Goal: Task Accomplishment & Management: Complete application form

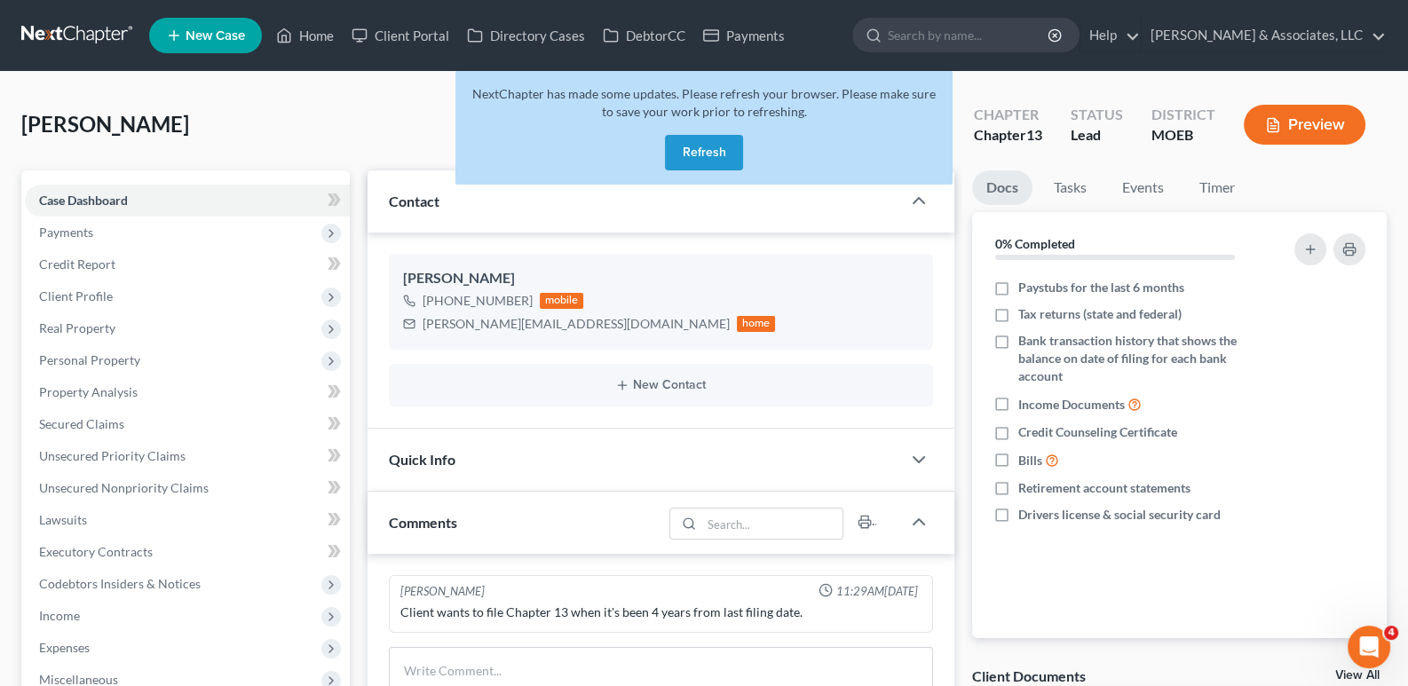
click at [708, 141] on button "Refresh" at bounding box center [704, 153] width 78 height 36
click at [692, 152] on button "Refresh" at bounding box center [704, 153] width 78 height 36
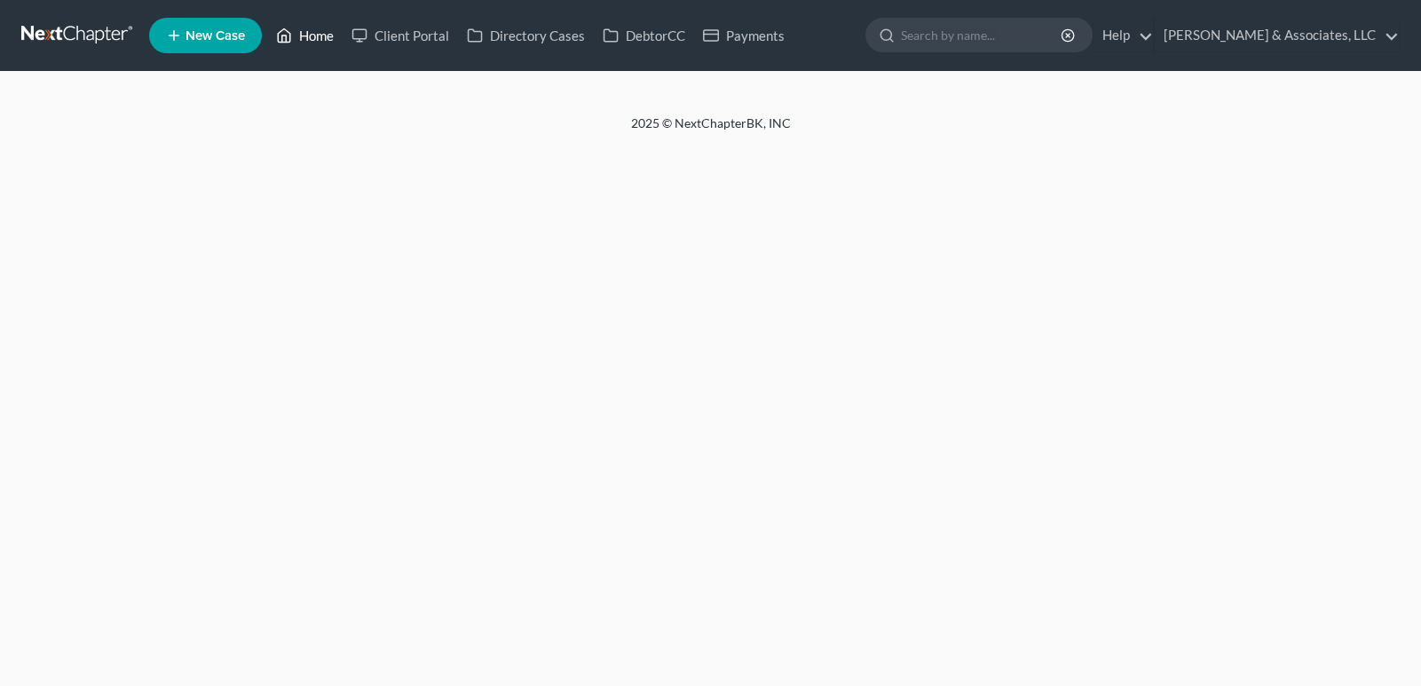
click at [320, 36] on link "Home" at bounding box center [304, 36] width 75 height 32
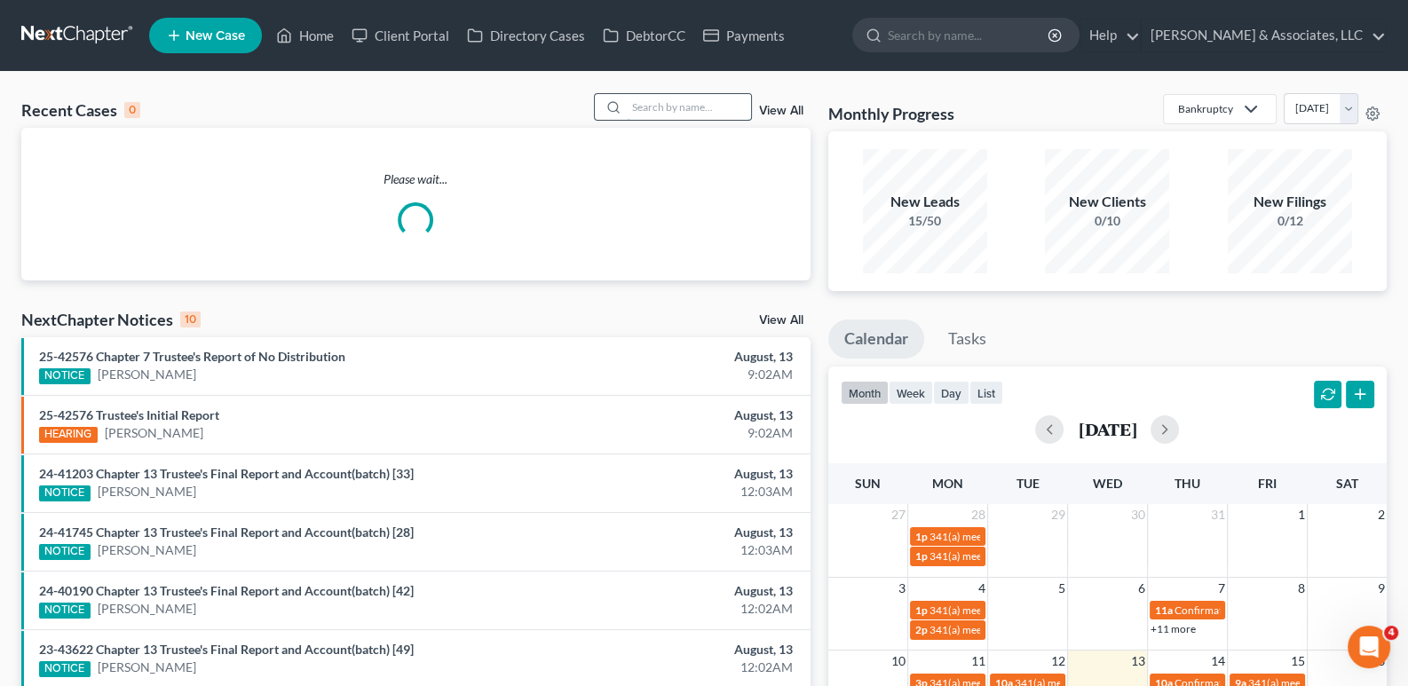
click at [666, 100] on input "search" at bounding box center [689, 107] width 124 height 26
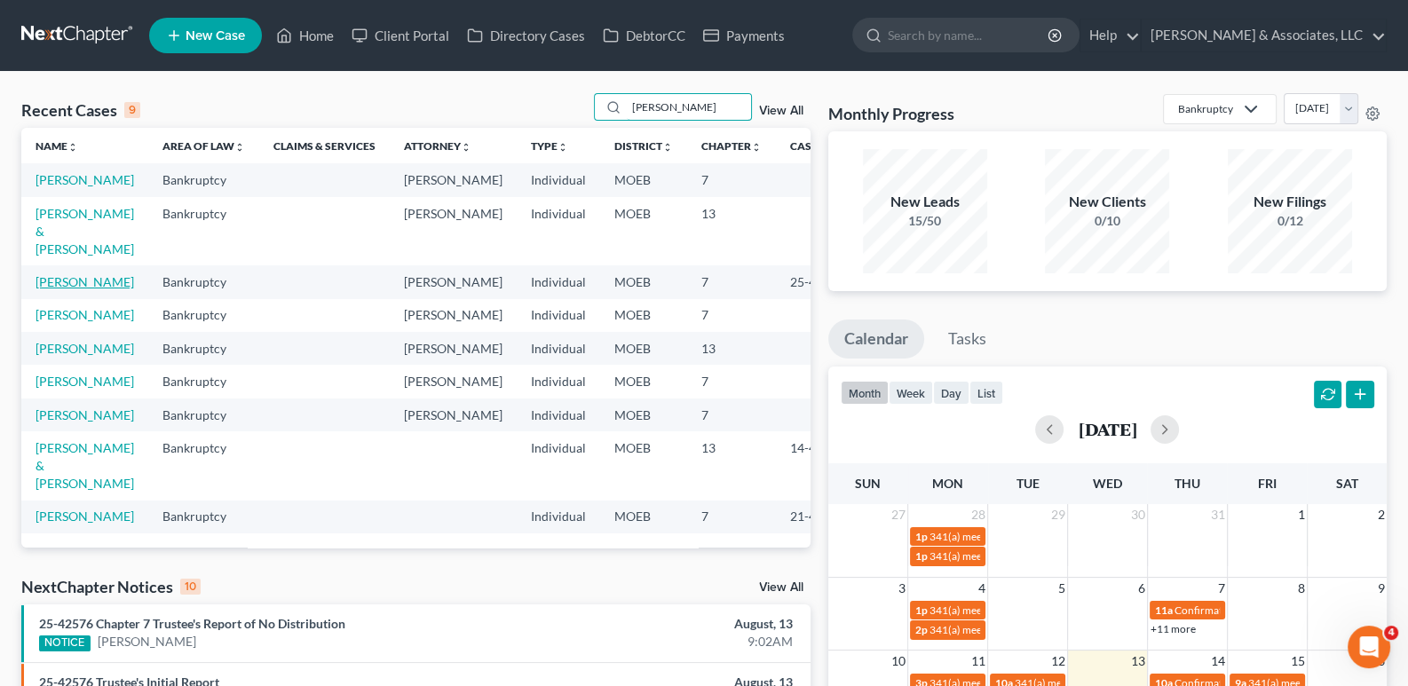
type input "terry"
click at [62, 289] on link "Terry, Aliyah" at bounding box center [85, 281] width 99 height 15
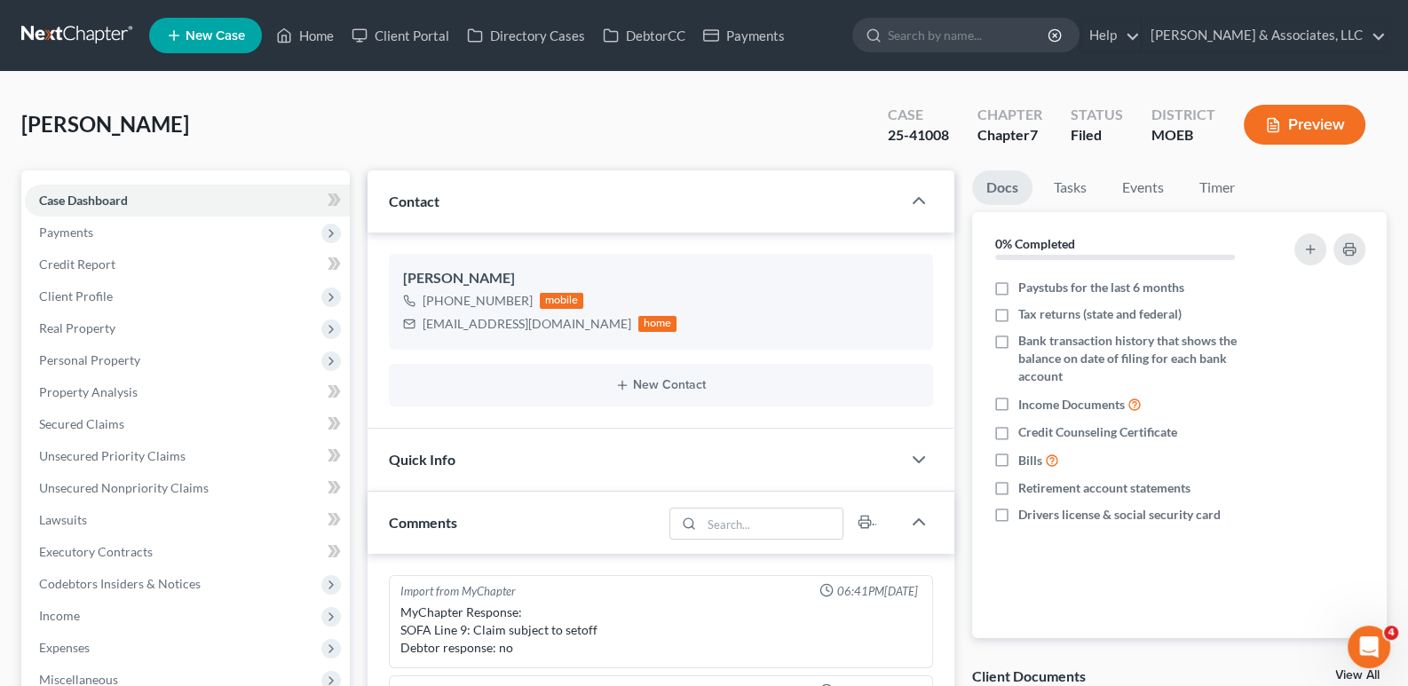
scroll to position [371, 0]
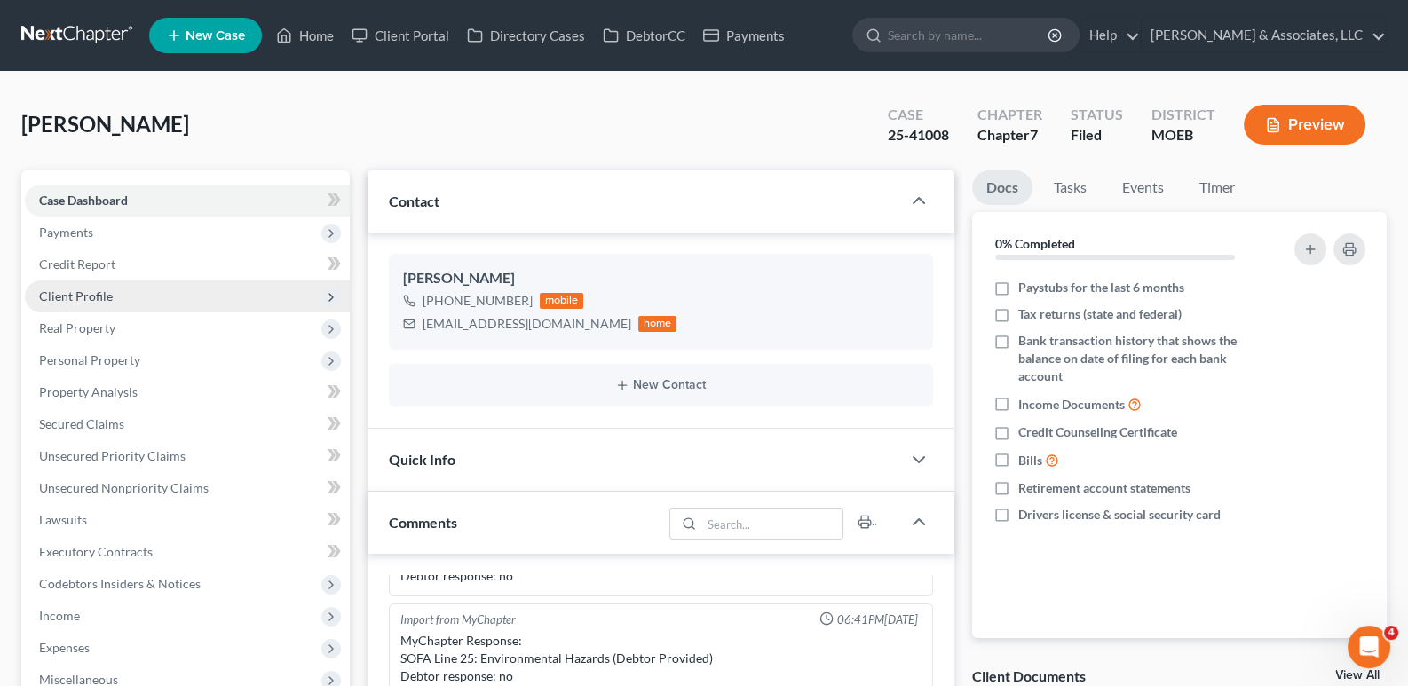
click at [76, 296] on span "Client Profile" at bounding box center [76, 296] width 74 height 15
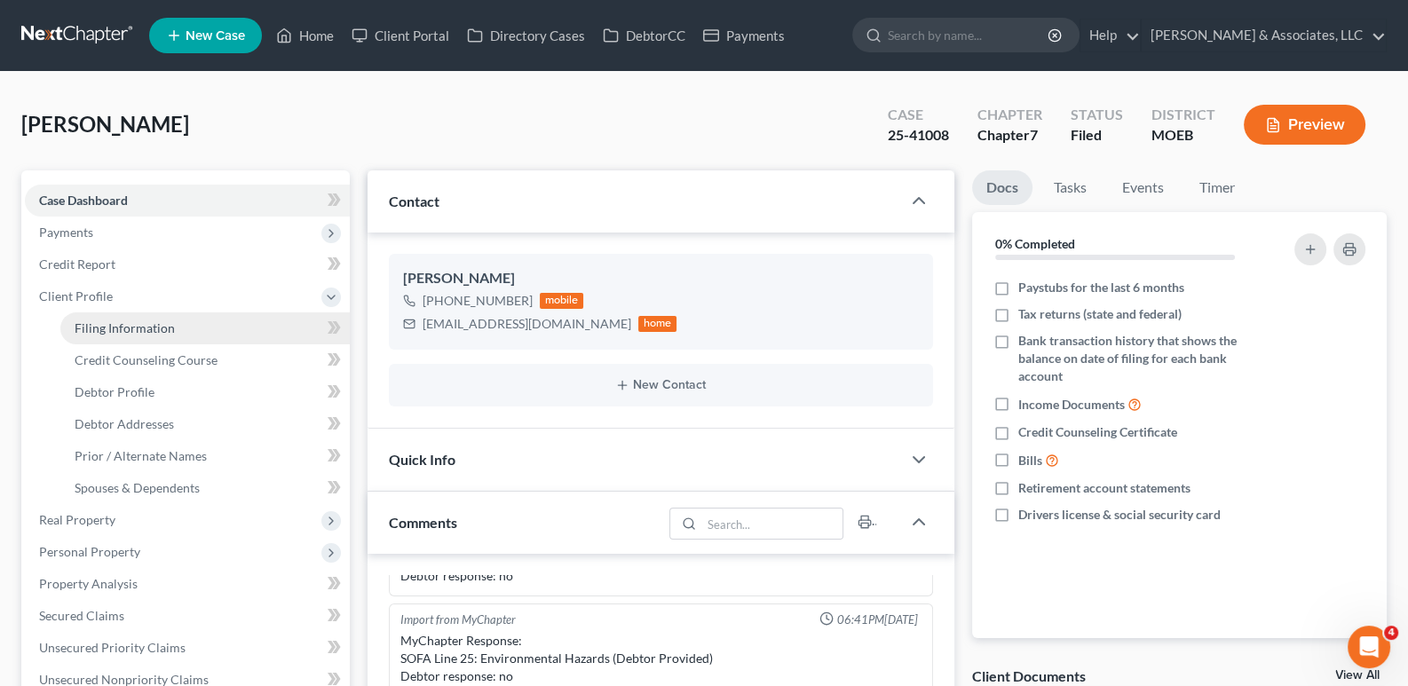
click at [91, 332] on span "Filing Information" at bounding box center [125, 327] width 100 height 15
select select "1"
select select "0"
select select "26"
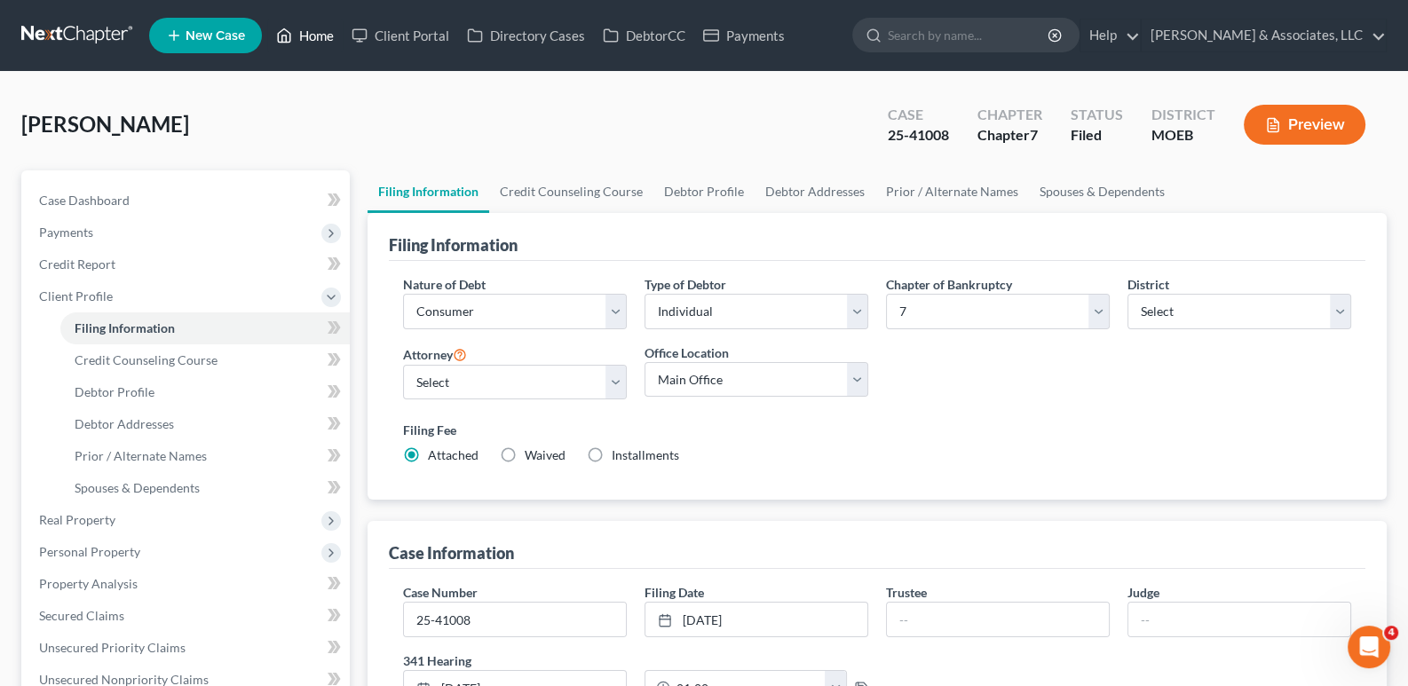
click at [314, 39] on link "Home" at bounding box center [304, 36] width 75 height 32
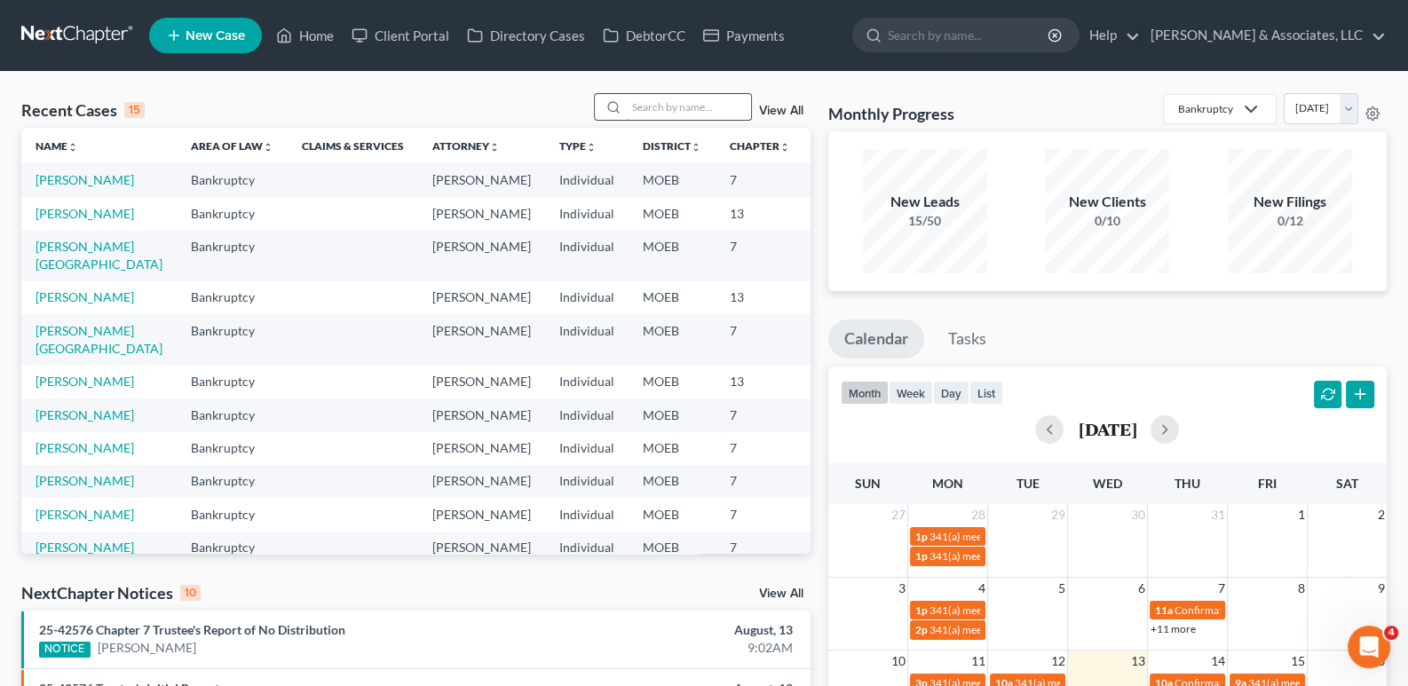
click at [669, 115] on input "search" at bounding box center [689, 107] width 124 height 26
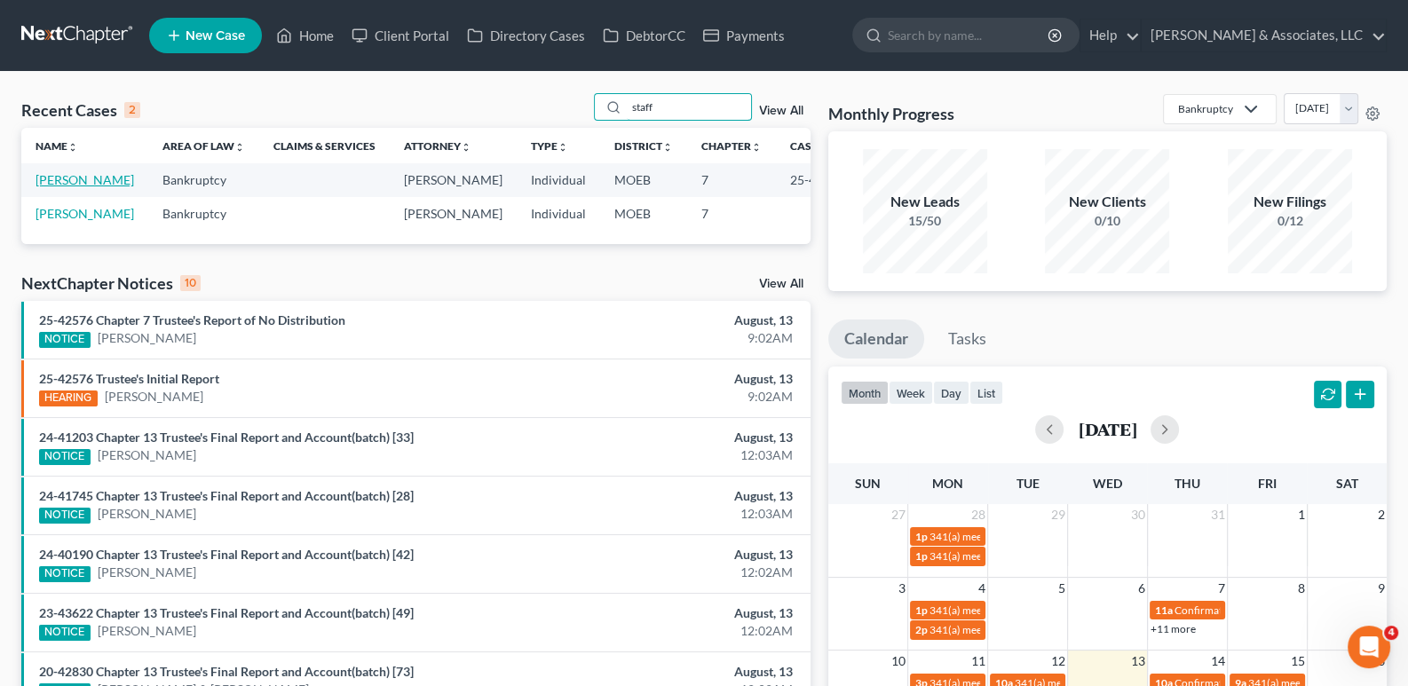
type input "staff"
click at [77, 187] on link "Stafford, Christina" at bounding box center [85, 179] width 99 height 15
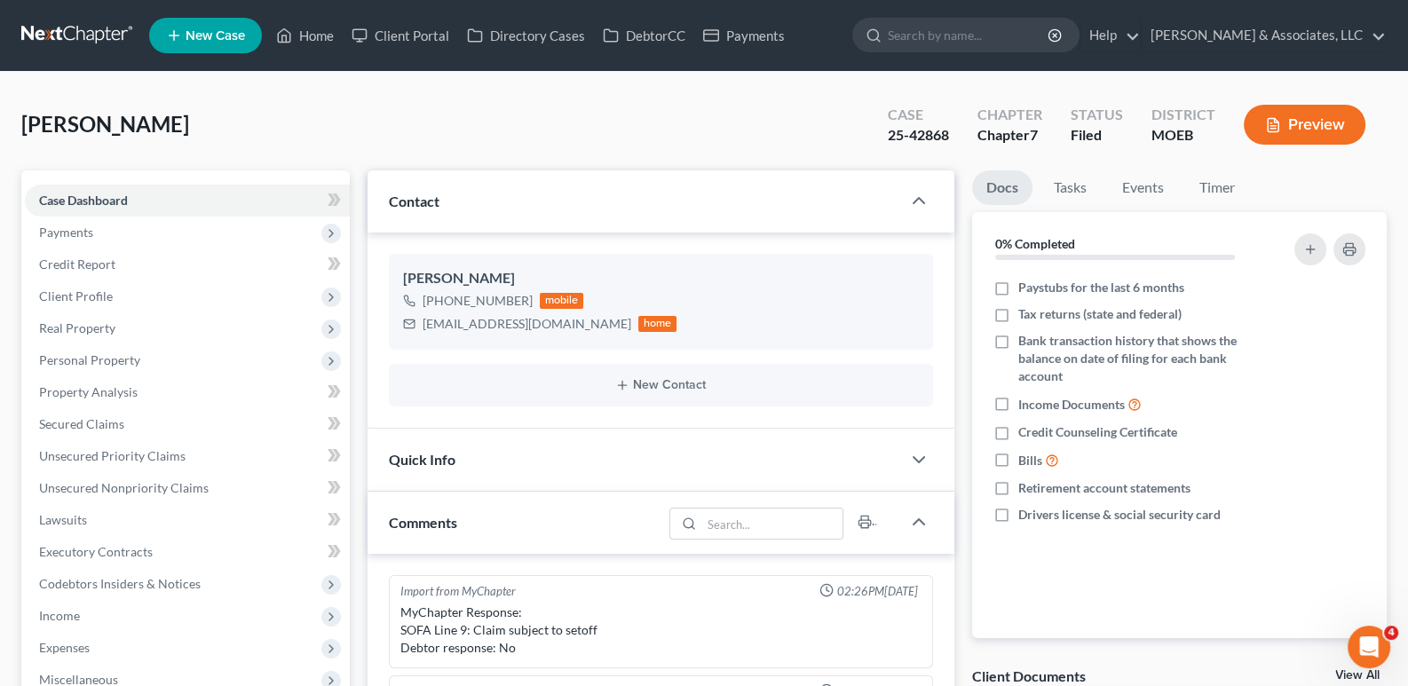
scroll to position [1333, 0]
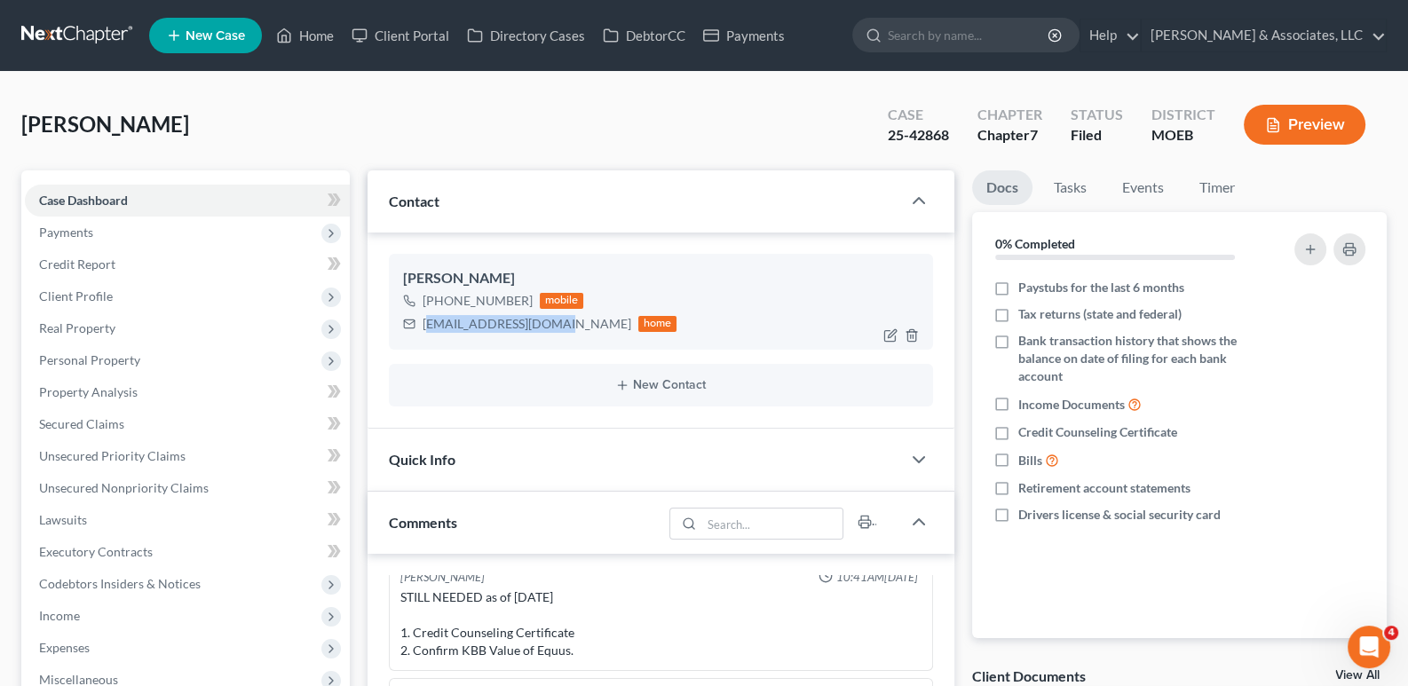
drag, startPoint x: 425, startPoint y: 329, endPoint x: 546, endPoint y: 323, distance: 120.9
click at [546, 323] on div "christinastafford96@yahoo.com" at bounding box center [527, 324] width 209 height 18
drag, startPoint x: 596, startPoint y: 321, endPoint x: 424, endPoint y: 336, distance: 171.9
click at [424, 336] on div "Christina Stafford +1 (314) 683-0128 mobile christinastafford96@yahoo.com home" at bounding box center [661, 302] width 545 height 96
copy div "christinastafford96@yahoo.com"
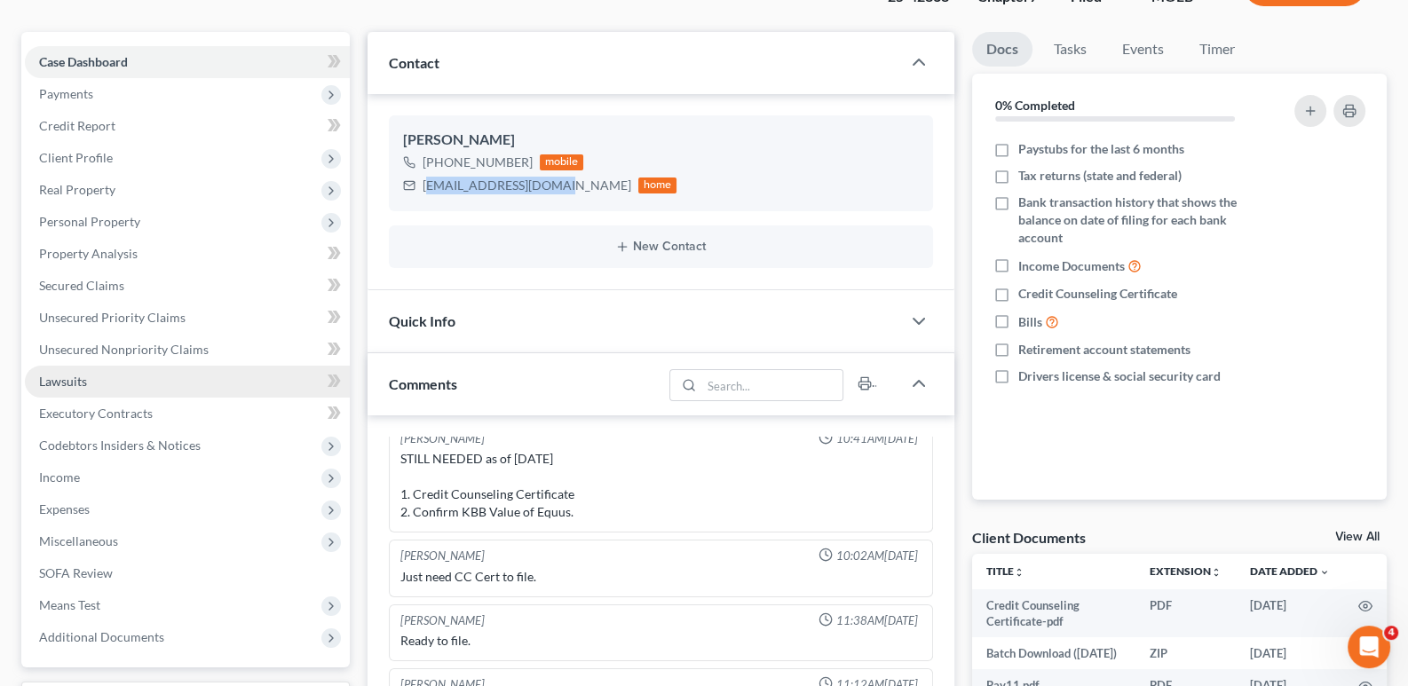
scroll to position [354, 0]
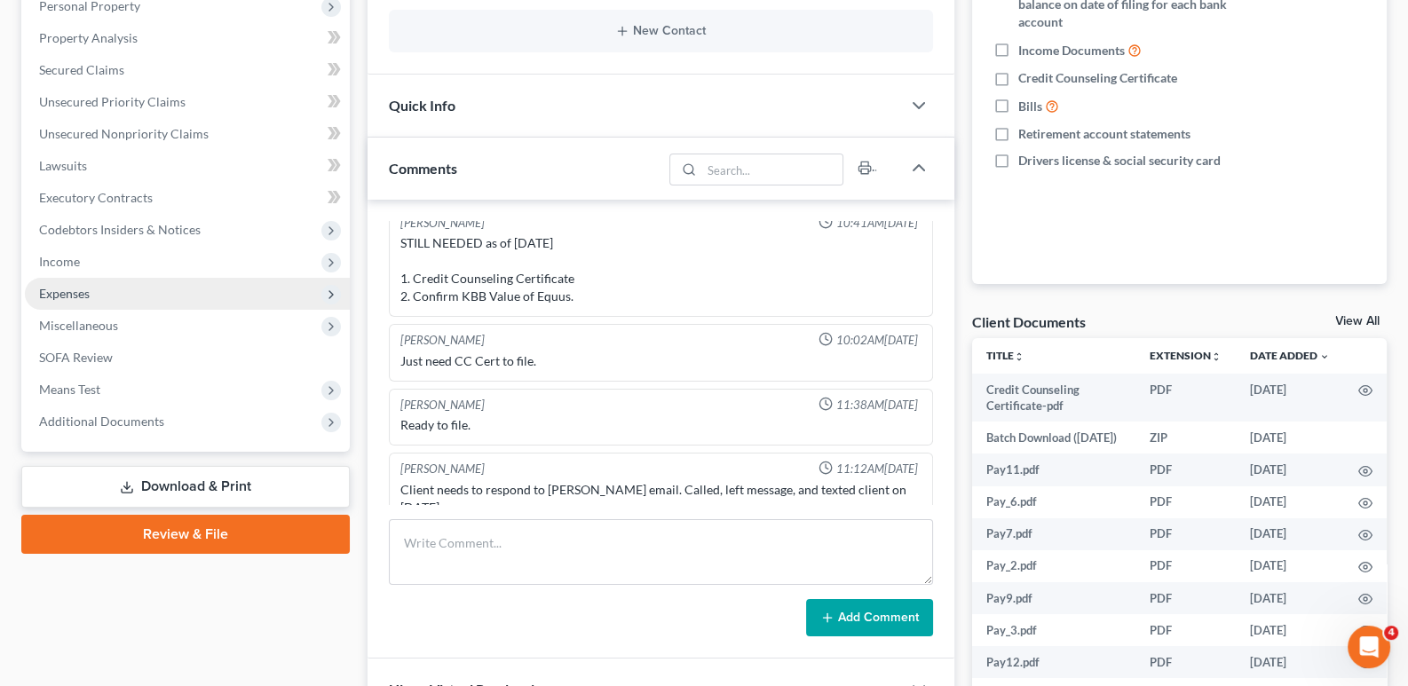
click at [62, 293] on span "Expenses" at bounding box center [64, 293] width 51 height 15
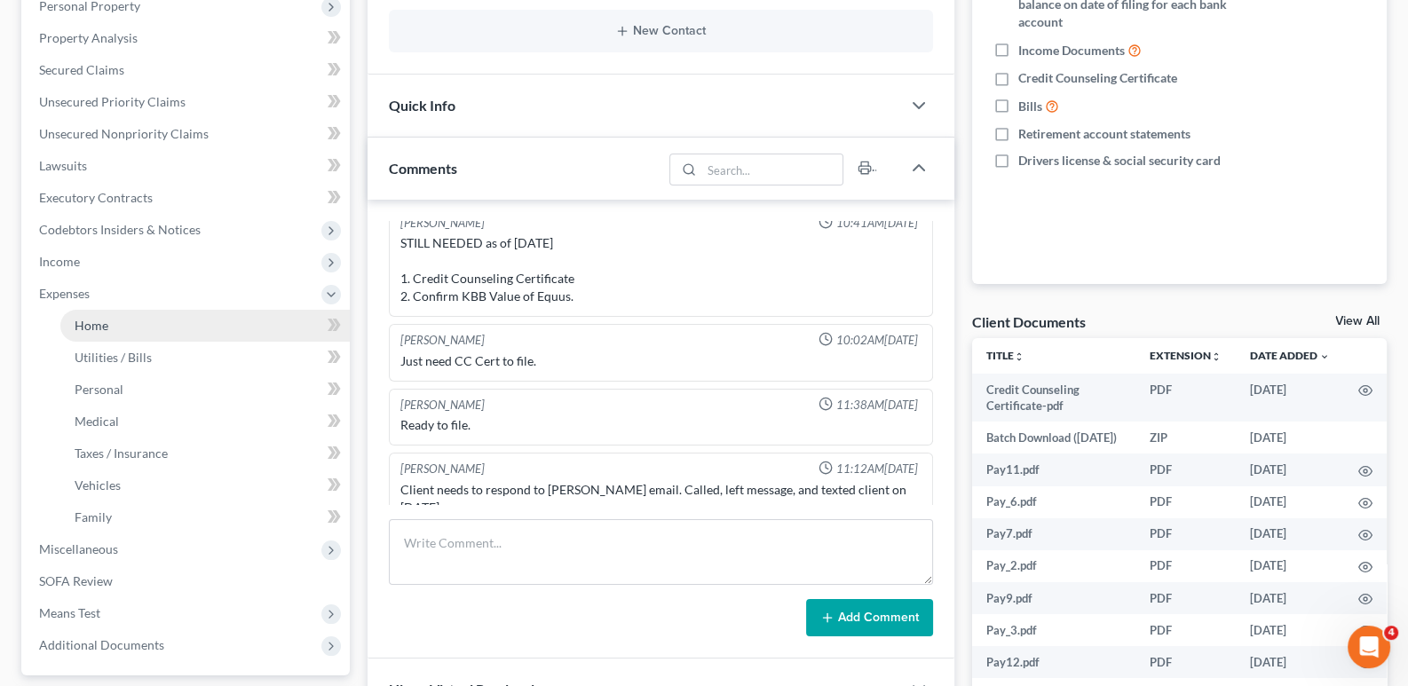
click at [72, 319] on link "Home" at bounding box center [204, 326] width 289 height 32
